Goal: Task Accomplishment & Management: Manage account settings

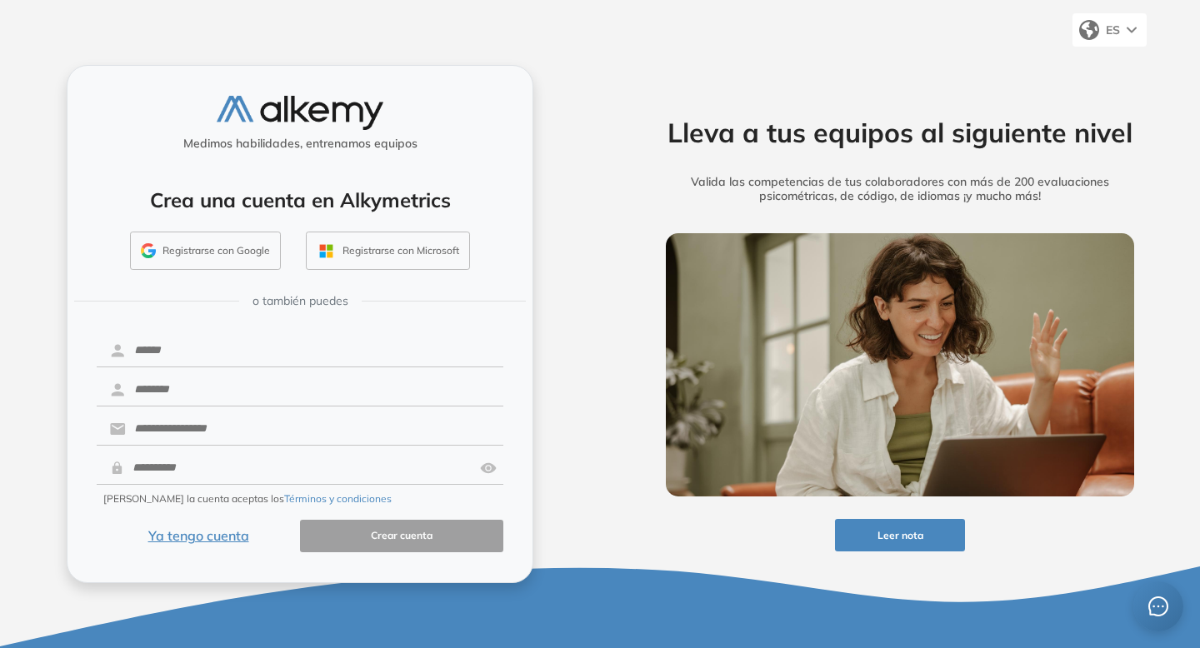
click at [207, 542] on button "Ya tengo cuenta" at bounding box center [198, 536] width 203 height 32
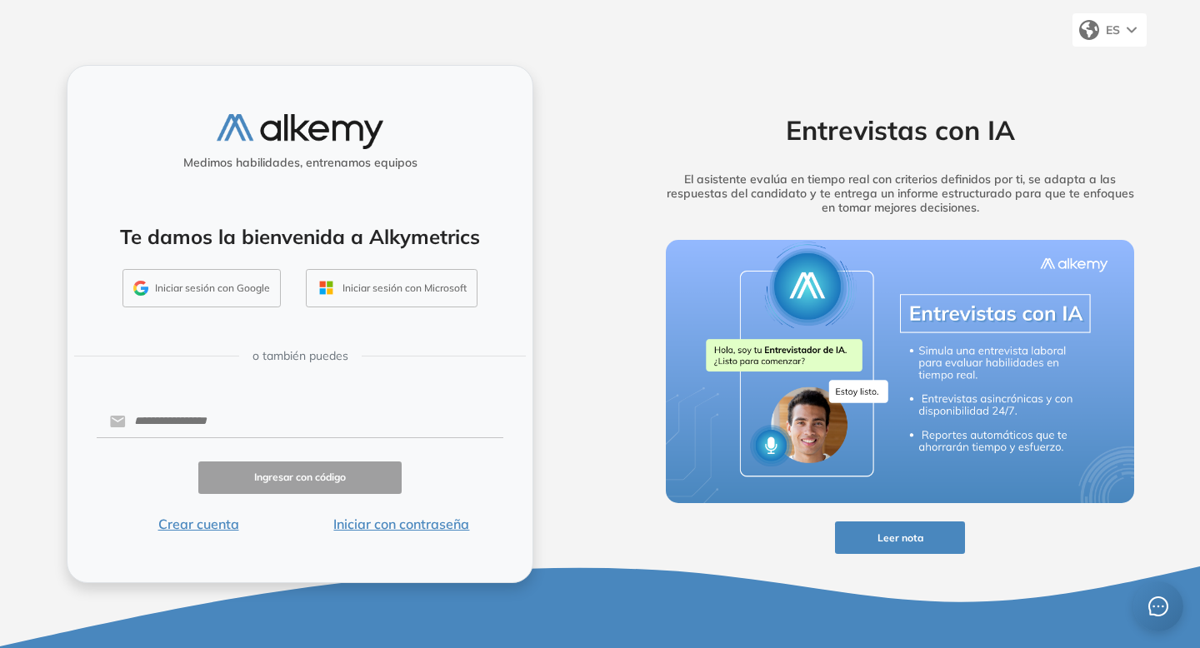
click at [257, 295] on button "Iniciar sesión con Google" at bounding box center [201, 288] width 158 height 38
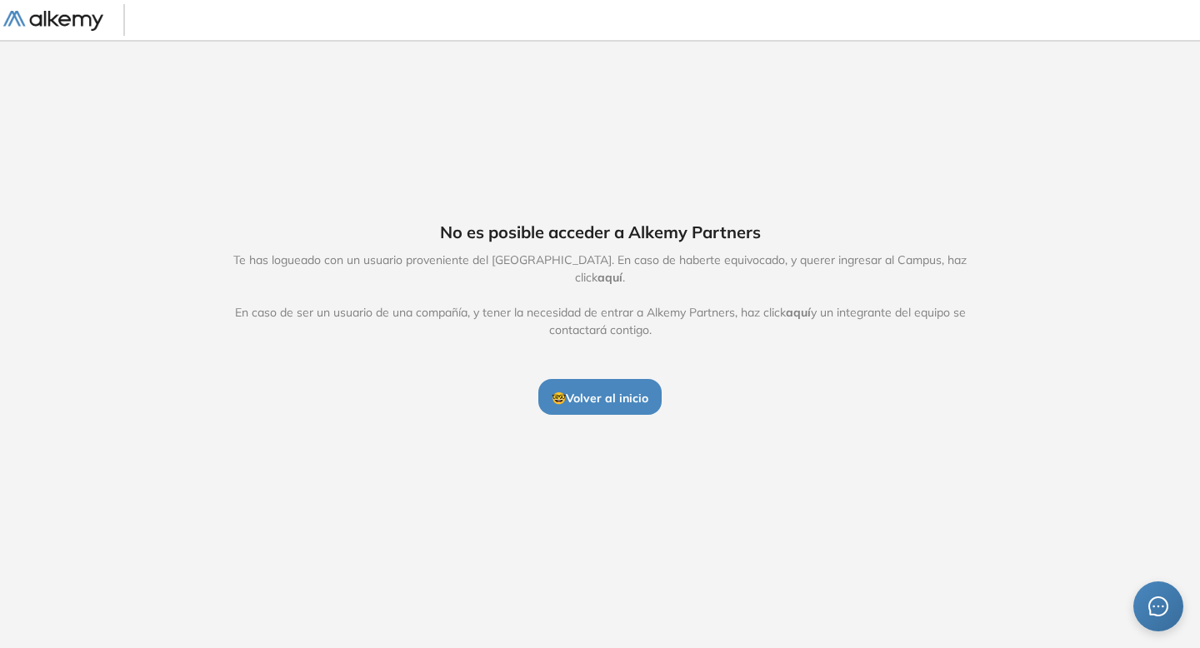
click at [622, 270] on span "aquí" at bounding box center [609, 277] width 25 height 15
click at [748, 220] on div "No es posible acceder a Alkemy Partners Te has logueado con un usuario provenie…" at bounding box center [600, 317] width 1200 height 555
